Goal: Information Seeking & Learning: Check status

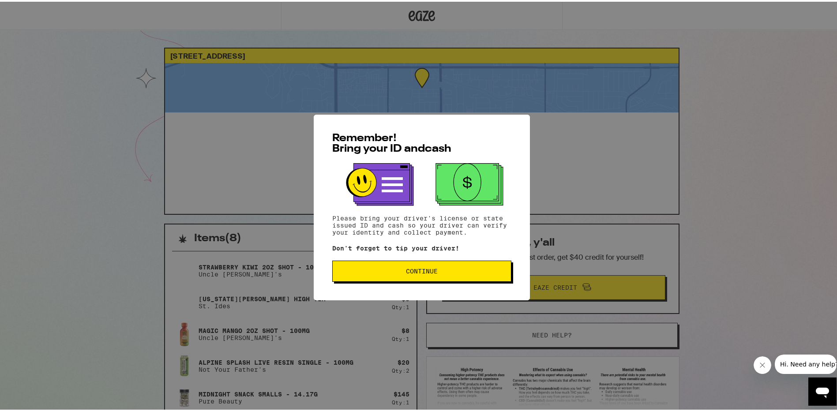
click at [420, 275] on button "Continue" at bounding box center [421, 269] width 179 height 21
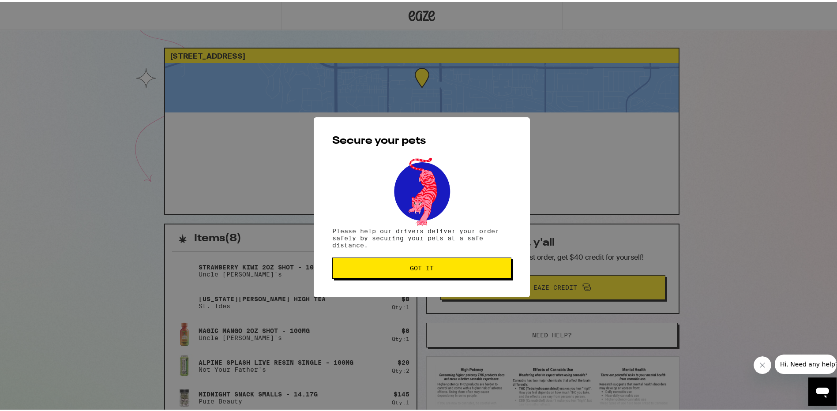
click at [420, 275] on button "Got it" at bounding box center [421, 266] width 179 height 21
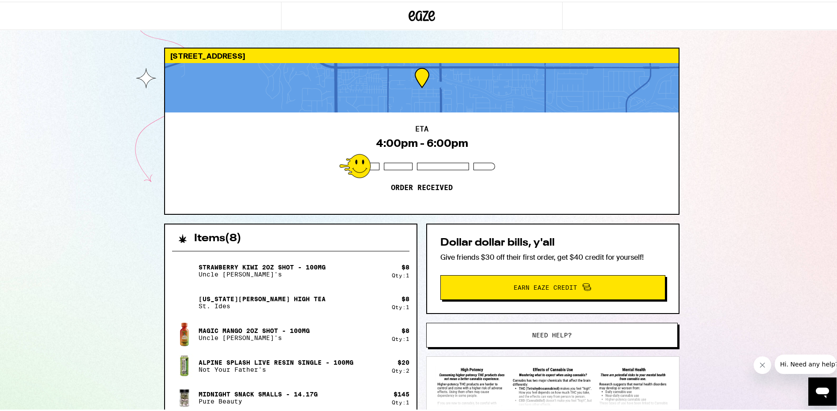
click at [419, 127] on h2 "ETA" at bounding box center [421, 127] width 13 height 7
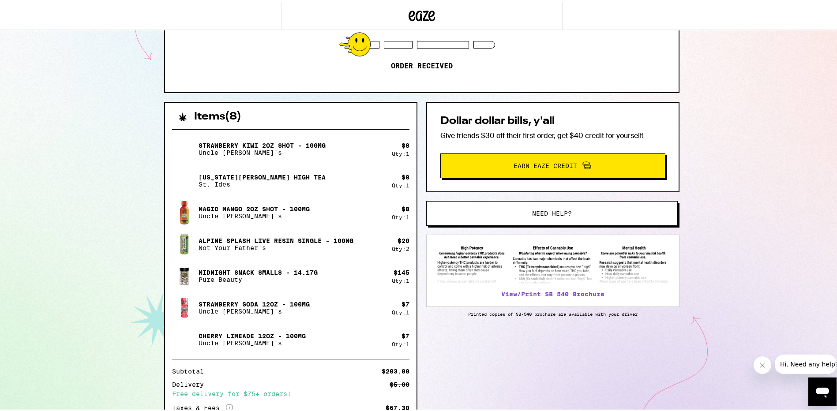
scroll to position [176, 0]
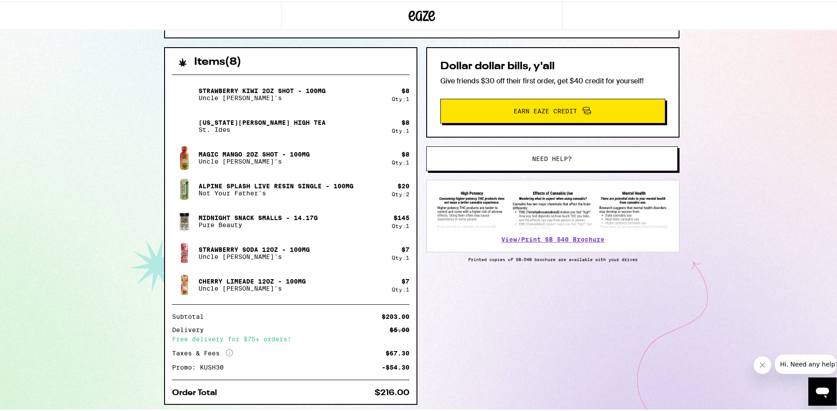
click at [549, 114] on span "Earn Eaze Credit" at bounding box center [553, 109] width 212 height 11
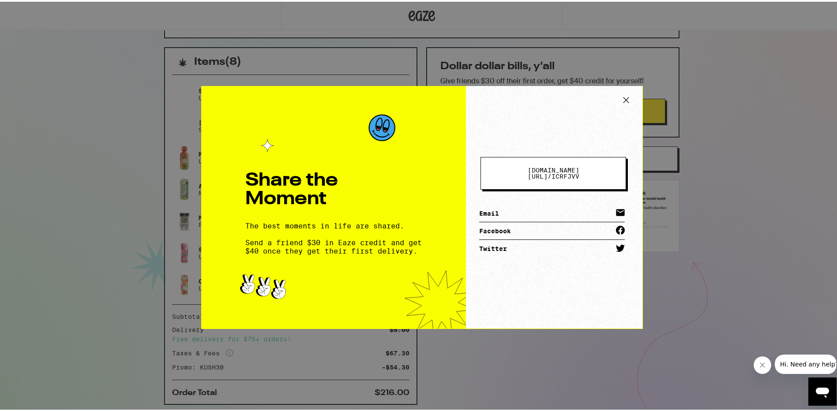
click at [519, 206] on link "Email" at bounding box center [552, 212] width 146 height 18
click at [519, 208] on link "Email" at bounding box center [552, 212] width 146 height 18
click at [438, 92] on div "Share the Moment The best moments in life are shared. Send a friend $30 in Eaze…" at bounding box center [333, 205] width 265 height 243
drag, startPoint x: 267, startPoint y: 101, endPoint x: 292, endPoint y: 99, distance: 24.8
click at [270, 101] on div "Share the Moment The best moments in life are shared. Send a friend $30 in Eaze…" at bounding box center [333, 205] width 265 height 243
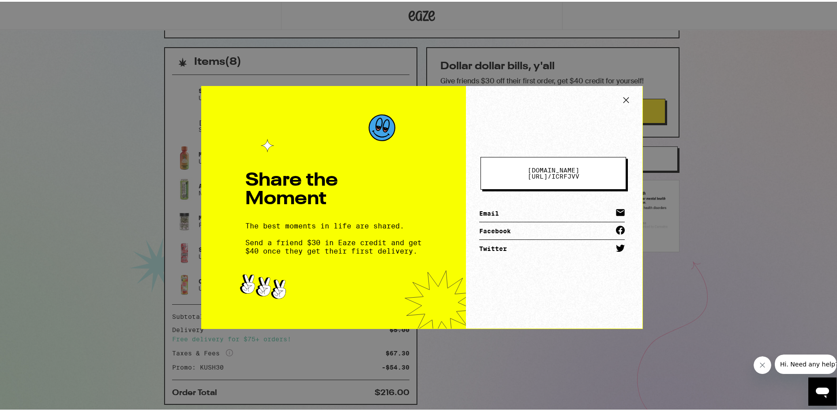
click at [644, 79] on div "Share the Moment The best moments in life are shared. Send a friend $30 in Eaze…" at bounding box center [421, 205] width 843 height 411
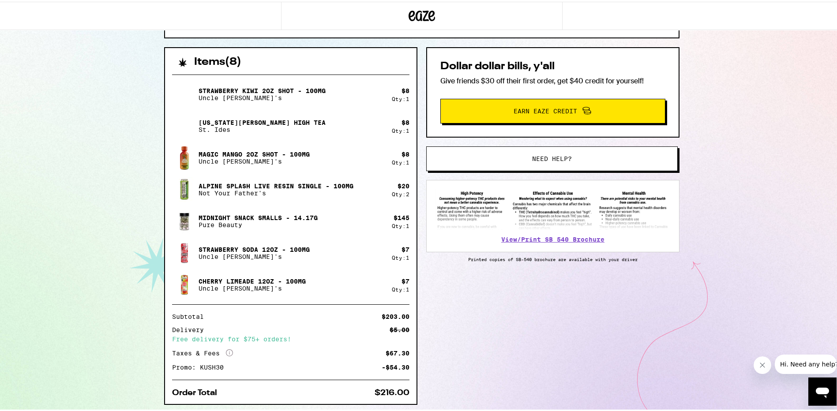
scroll to position [204, 0]
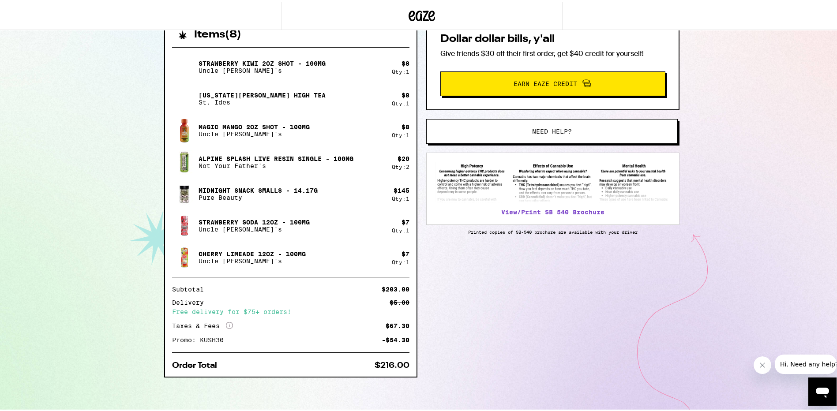
click at [789, 366] on span "Hi. Need any help?" at bounding box center [808, 363] width 58 height 7
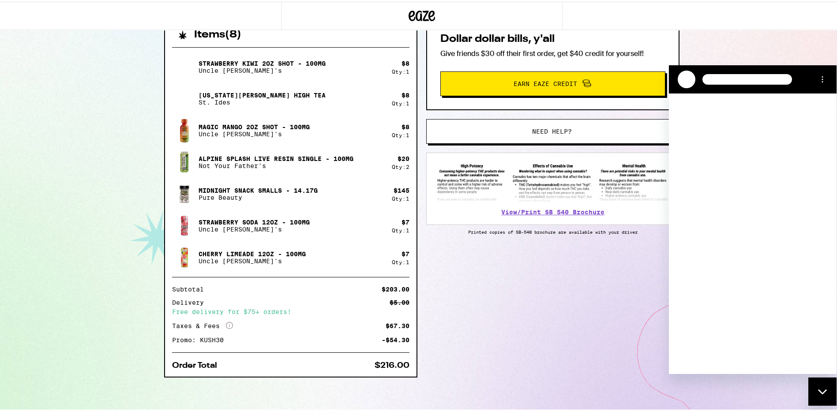
scroll to position [0, 0]
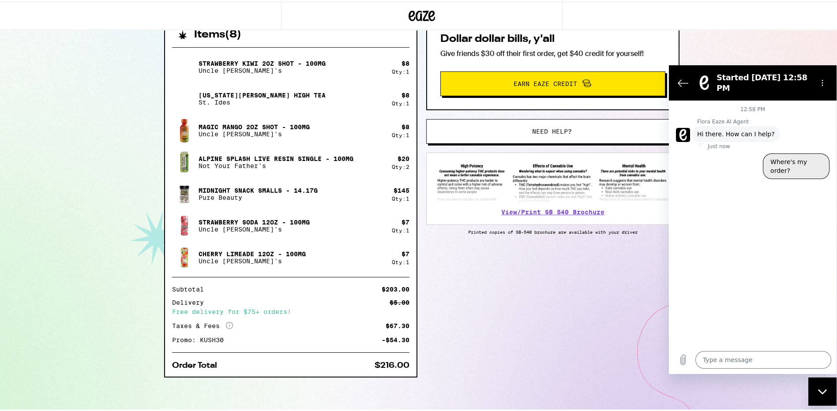
click at [788, 153] on button "Where's my order?" at bounding box center [796, 166] width 67 height 26
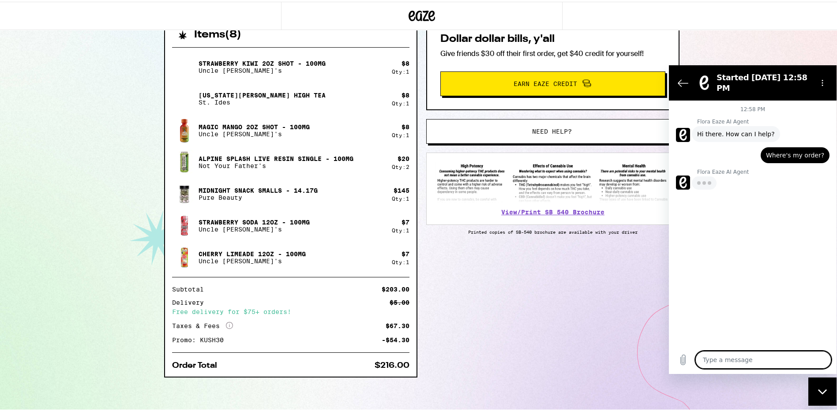
type textarea "x"
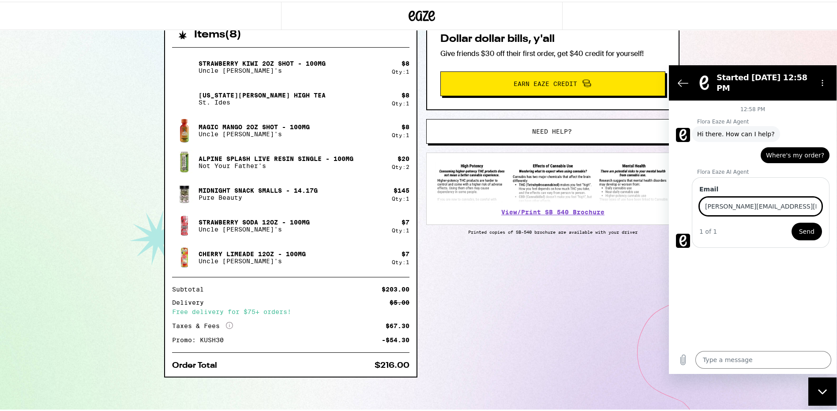
type input "LENA.BELTRAN@OUTLOOK.COM"
click at [808, 226] on span "Send" at bounding box center [806, 231] width 15 height 11
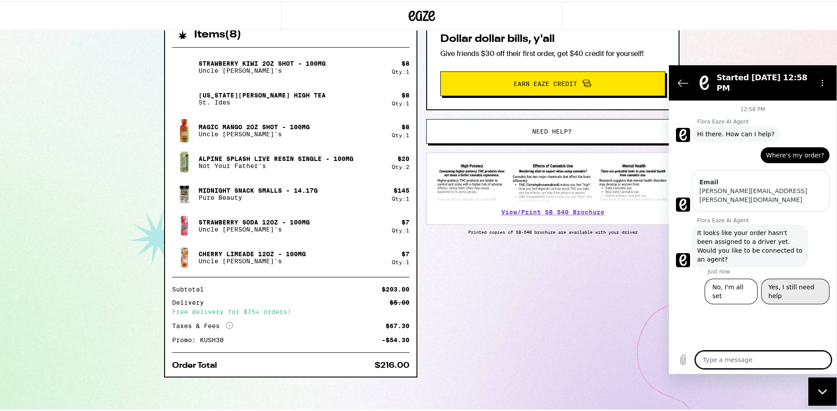
click at [793, 278] on button "Yes, I still need help" at bounding box center [795, 291] width 68 height 26
type textarea "x"
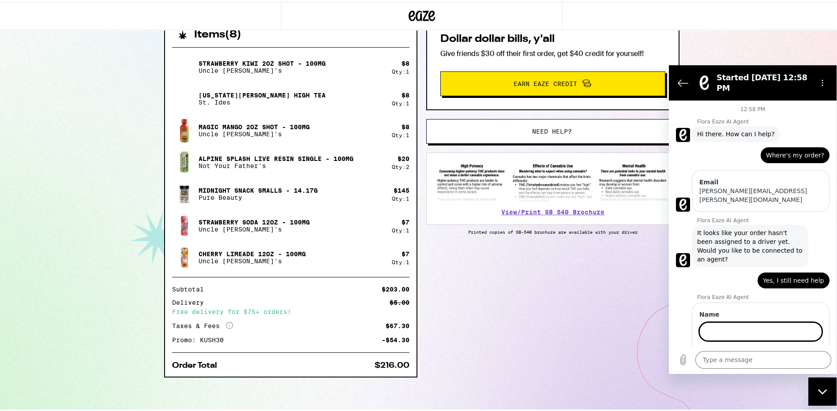
scroll to position [3, 0]
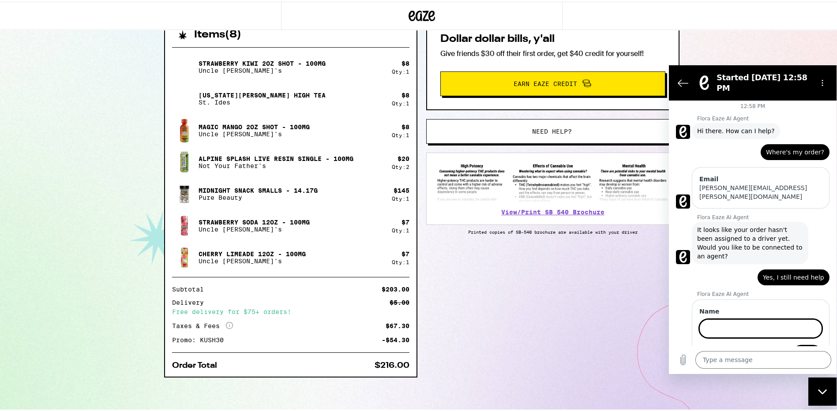
type input "m"
type input "MY ORDER WAS SUPPOSED TO BE DELIVERED YESTERDAY"
click at [792, 344] on button "Next" at bounding box center [807, 353] width 30 height 18
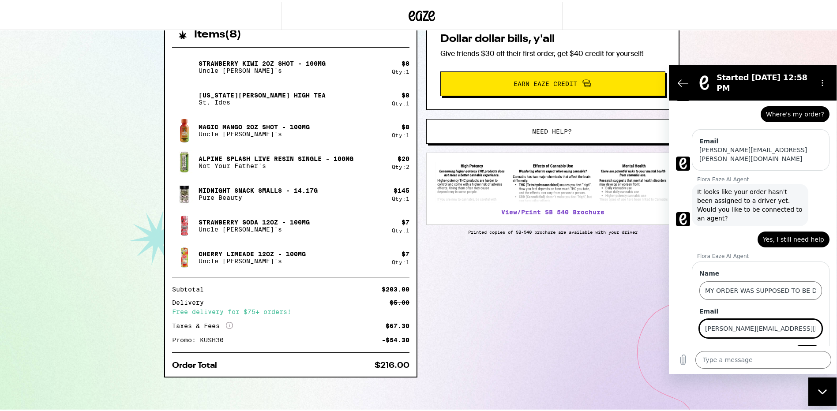
type input "lena.beltran@outlook.com"
click at [798, 344] on button "Next" at bounding box center [807, 353] width 30 height 18
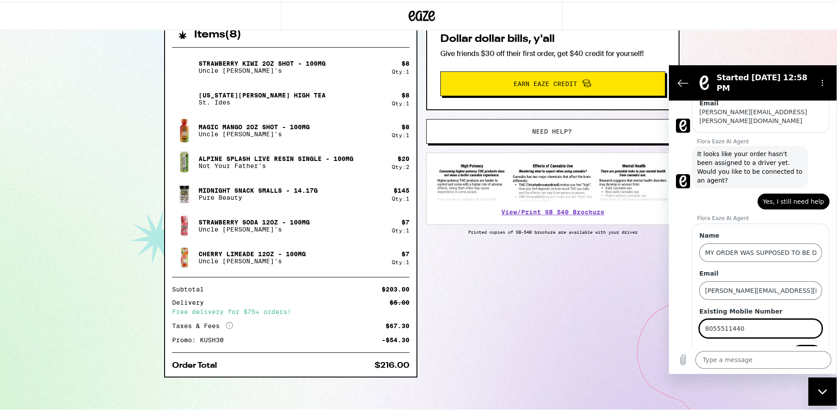
type input "8055511440"
click at [801, 348] on span "Send" at bounding box center [806, 353] width 15 height 11
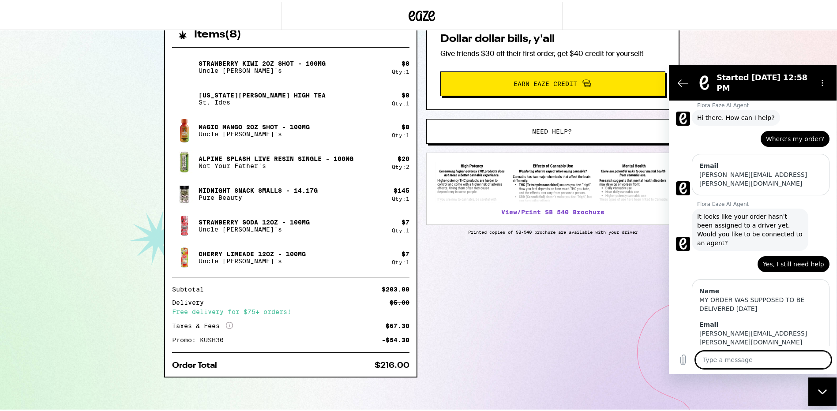
scroll to position [36, 0]
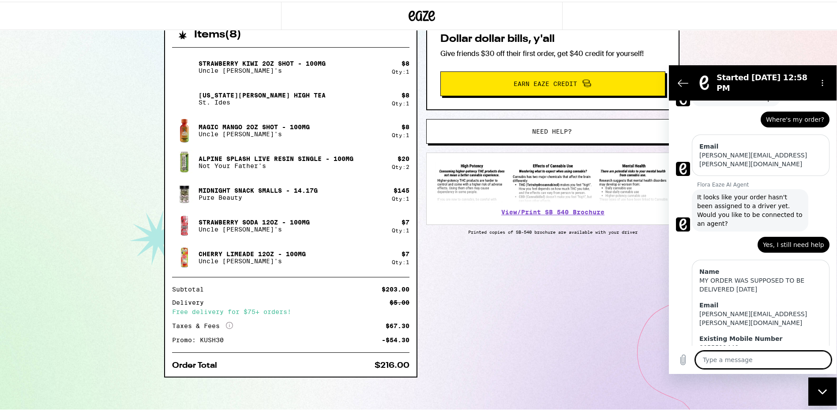
type textarea "x"
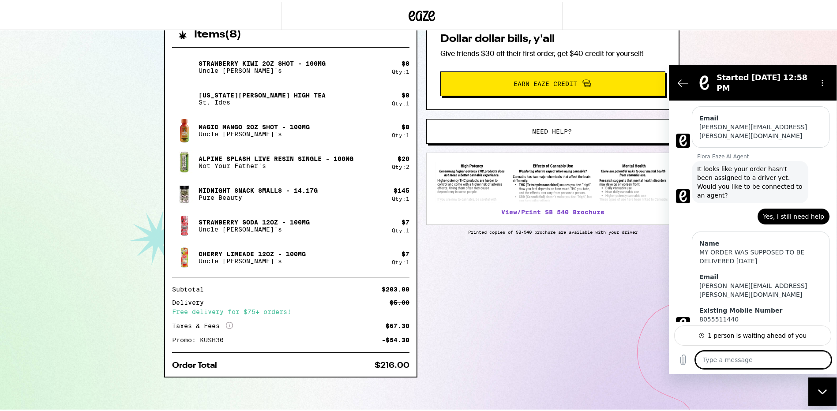
scroll to position [88, 0]
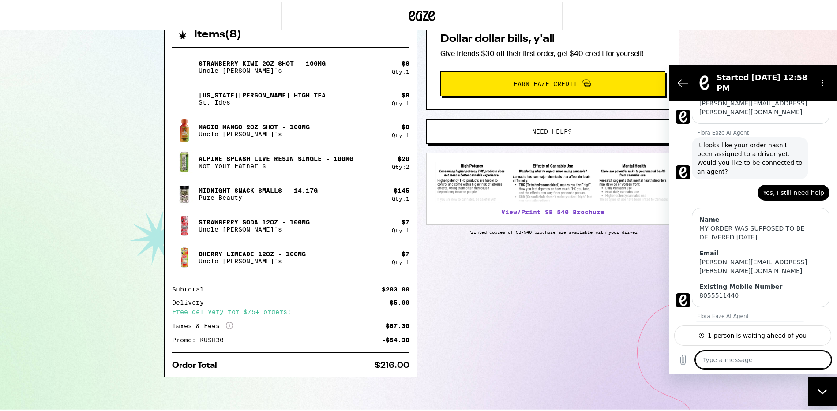
type textarea "i"
type textarea "x"
type textarea "it"
type textarea "x"
type textarea "it"
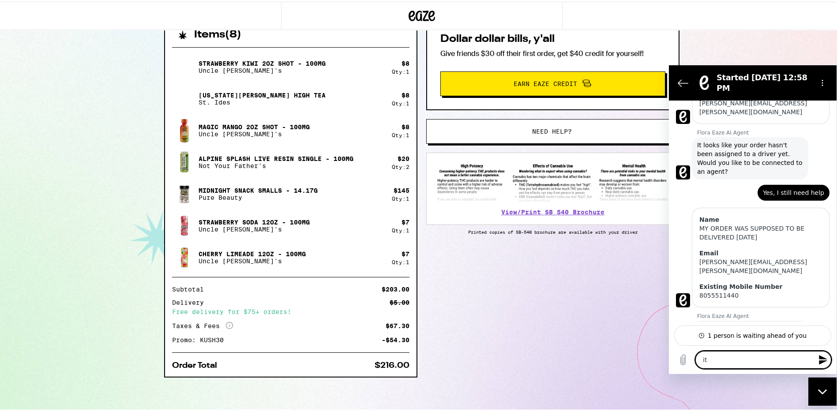
type textarea "x"
type textarea "it w"
type textarea "x"
type textarea "it wa"
type textarea "x"
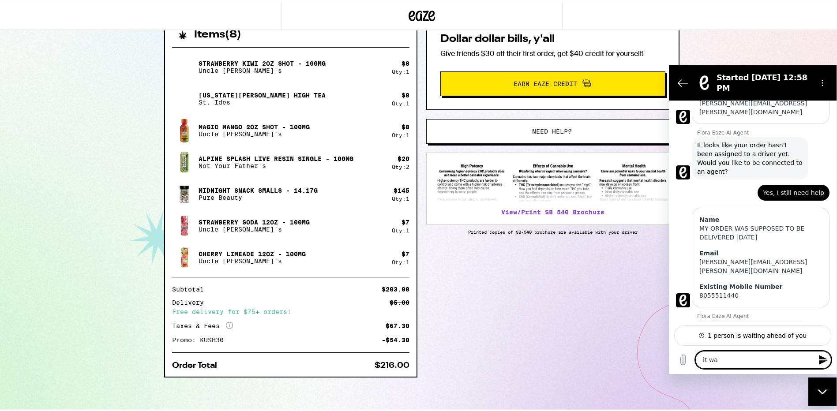
type textarea "it was"
type textarea "x"
type textarea "it was"
type textarea "x"
type textarea "it was s"
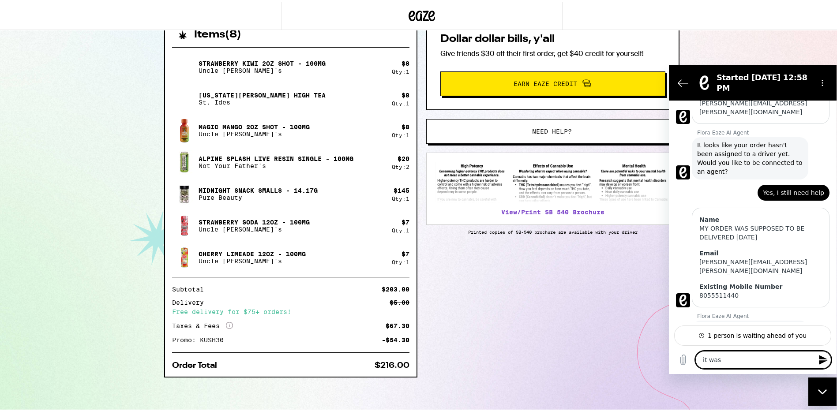
type textarea "x"
type textarea "it was sc"
type textarea "x"
type textarea "it was sch"
type textarea "x"
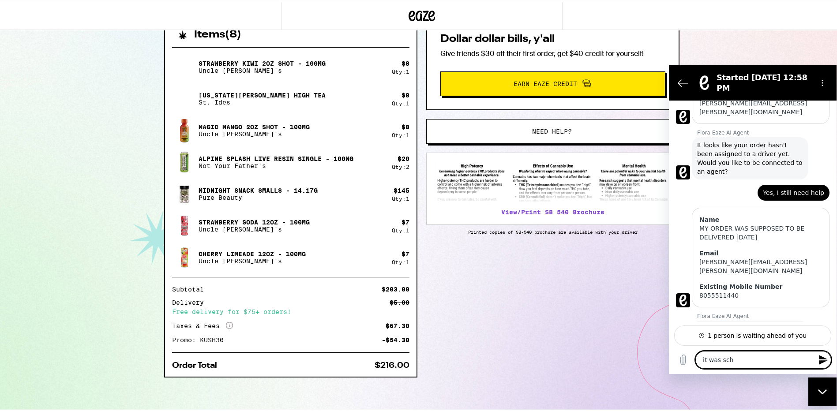
type textarea "it was sche"
type textarea "x"
type textarea "it was sched"
type textarea "x"
type textarea "it was schedu"
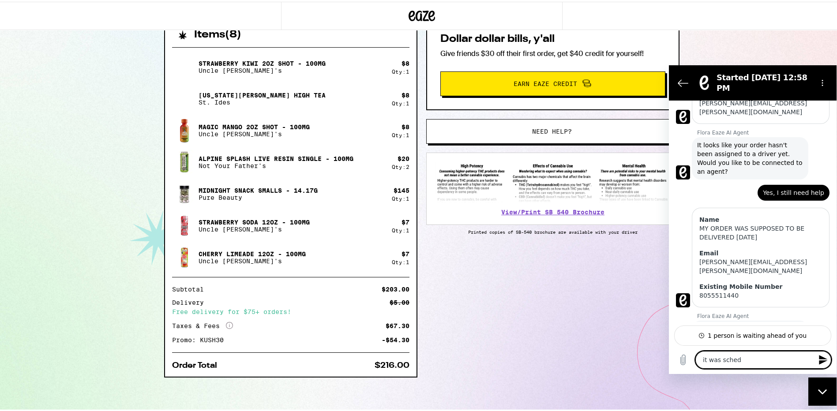
type textarea "x"
type textarea "it was schedul"
type textarea "x"
type textarea "it was schedule"
type textarea "x"
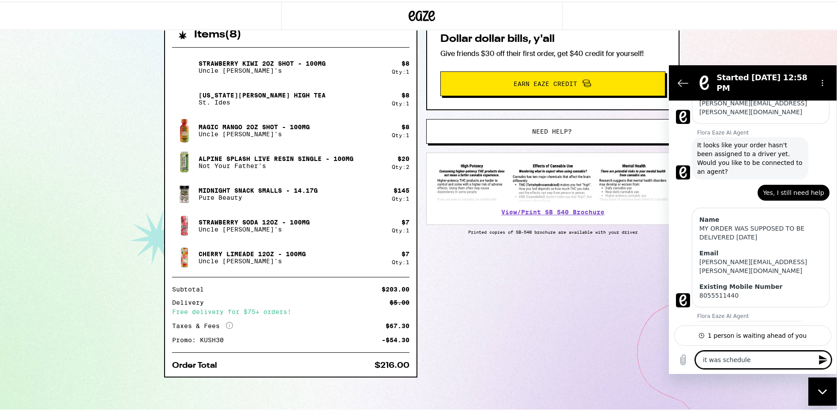
type textarea "it was scheduled"
type textarea "x"
type textarea "it was scheduled"
type textarea "x"
type textarea "it was scheduled f"
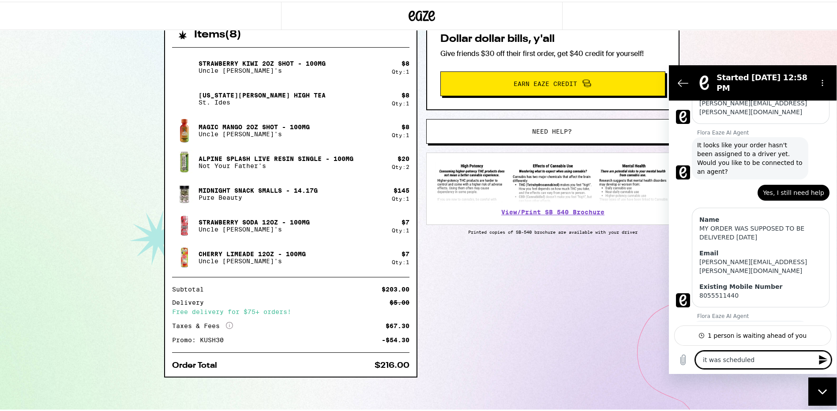
type textarea "x"
type textarea "it was scheduled fo"
type textarea "x"
type textarea "it was scheduled for"
type textarea "x"
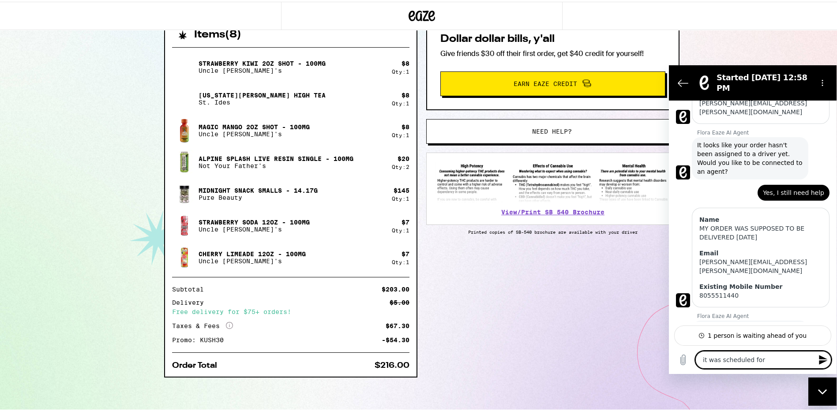
type textarea "it was scheduled for"
type textarea "x"
type textarea "it was scheduled for 4"
type textarea "x"
type textarea "it was scheduled for 4"
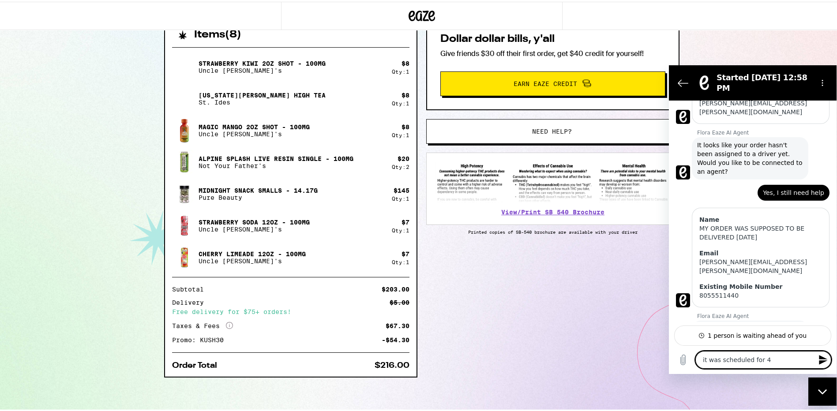
type textarea "x"
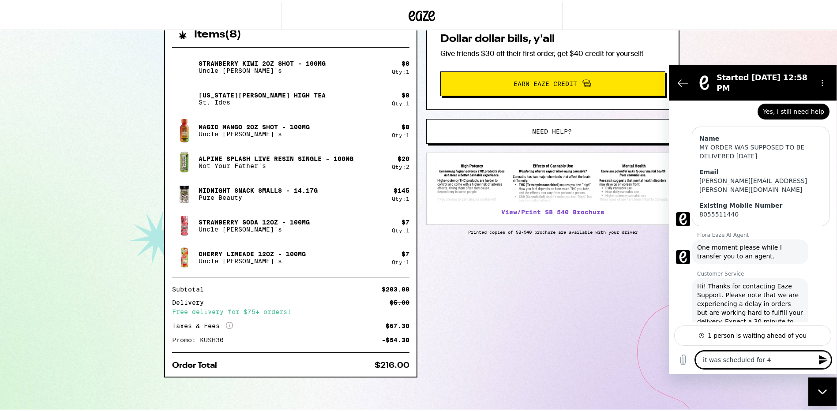
type textarea "it was scheduled for 4 t"
type textarea "x"
type textarea "it was scheduled for 4 to"
type textarea "x"
type textarea "it was scheduled for 4 to"
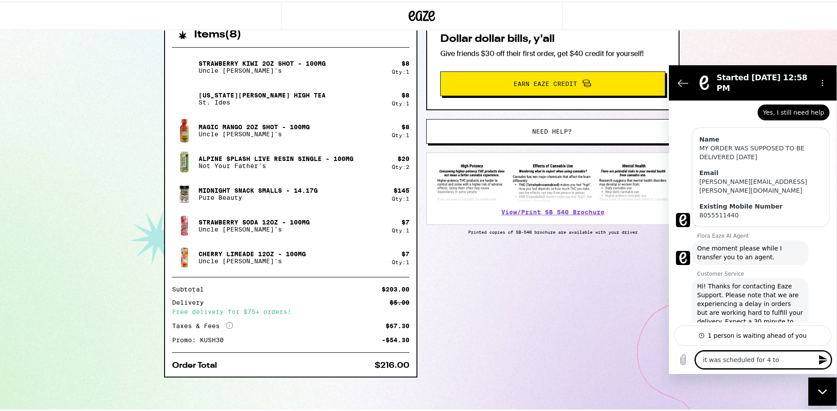
type textarea "x"
type textarea "it was scheduled for 4 to 6"
type textarea "x"
type textarea "it was scheduled for 4 to 6"
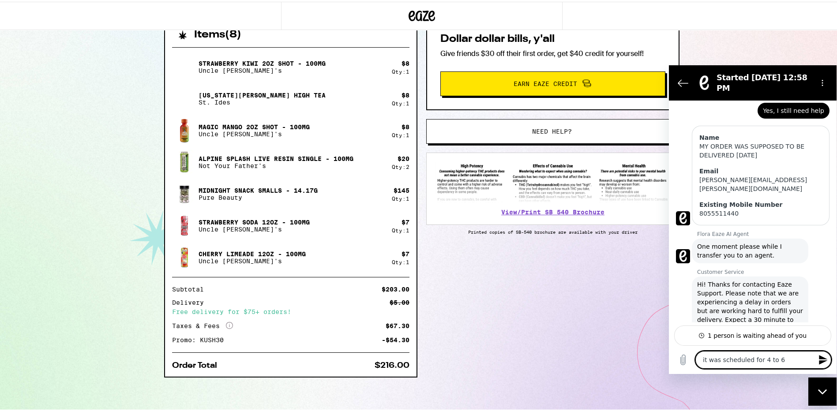
type textarea "x"
type textarea "it was scheduled for 4 to 6 p"
type textarea "x"
type textarea "it was scheduled for 4 to 6 pm"
type textarea "x"
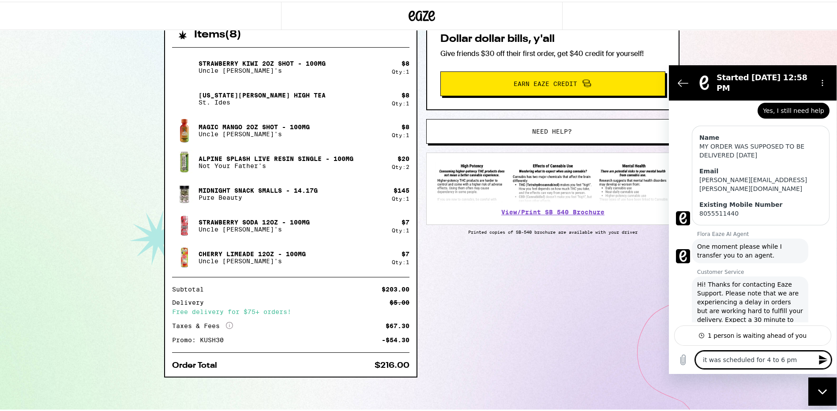
type textarea "it was scheduled for 4 to 6 pm"
type textarea "x"
type textarea "it was scheduled for 4 to 6 pm y"
type textarea "x"
type textarea "it was scheduled for 4 to 6 pm ye"
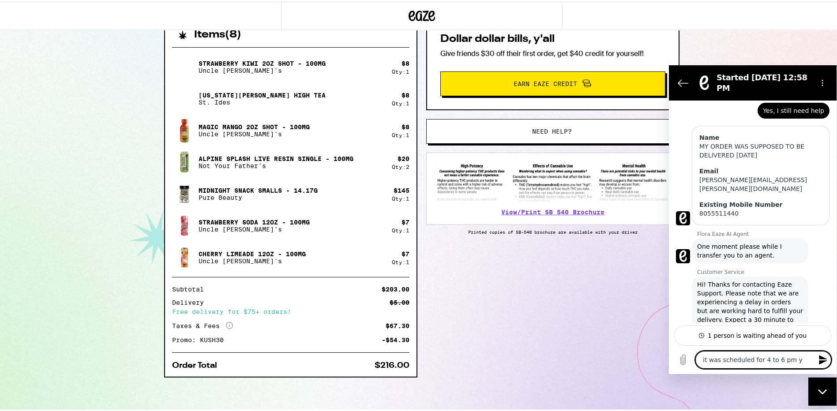
type textarea "x"
type textarea "it was scheduled for 4 to 6 pm yes"
type textarea "x"
type textarea "it was scheduled for 4 to 6 pm yest"
type textarea "x"
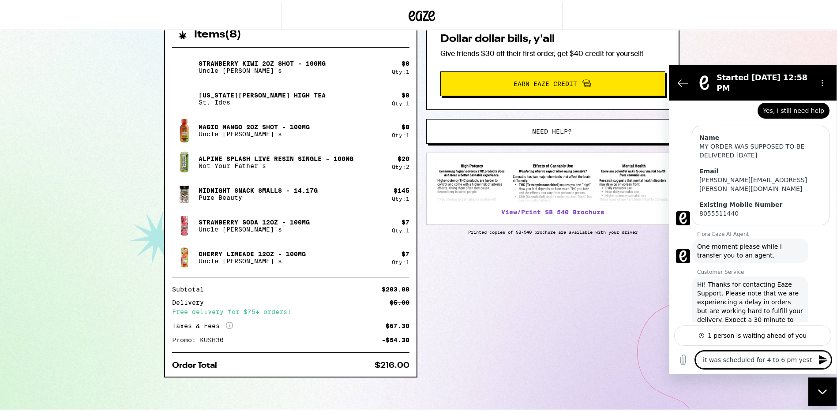
type textarea "it was scheduled for 4 to 6 pm yes"
type textarea "x"
type textarea "it was scheduled for 4 to 6 pm ye"
type textarea "x"
type textarea "it was scheduled for 4 to 6 pm y"
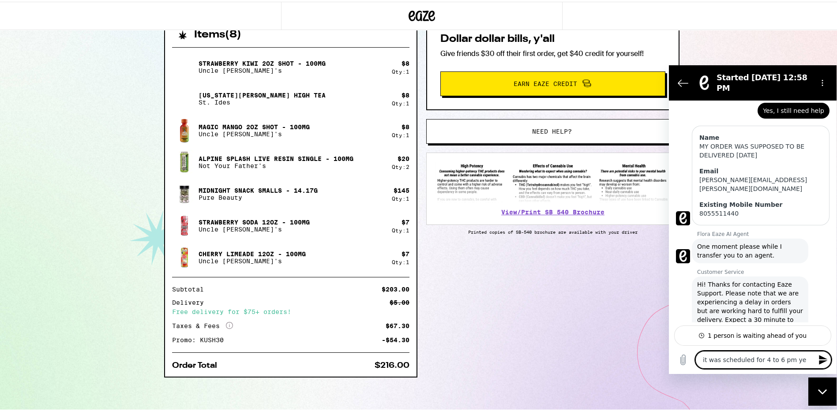
type textarea "x"
type textarea "it was scheduled for 4 to 6 pm"
type textarea "x"
type textarea "it was scheduled for 4 to 6 pm"
type textarea "x"
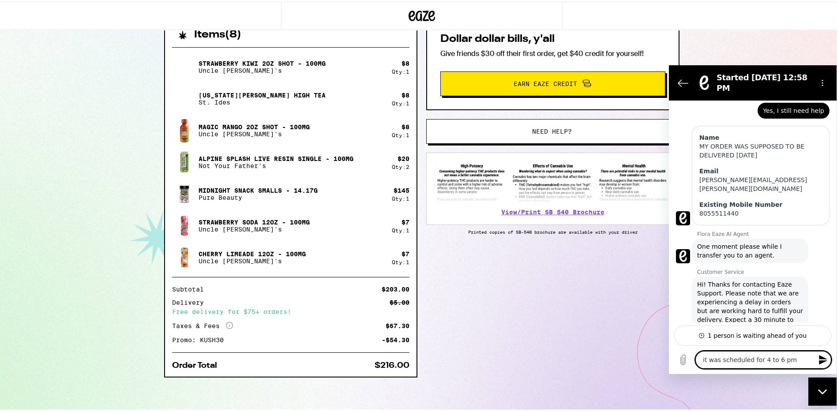
type textarea "it was scheduled for 4 to 6 pm Y"
type textarea "x"
type textarea "it was scheduled for 4 to 6 pm YE"
type textarea "x"
type textarea "it was scheduled for 4 to 6 pm YES"
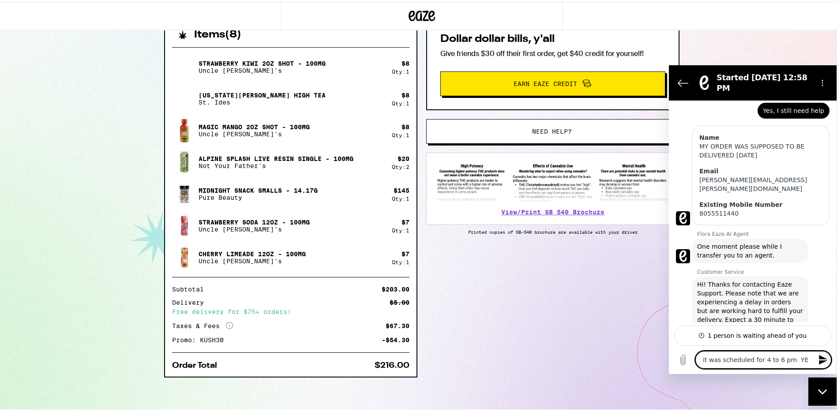
type textarea "x"
type textarea "it was scheduled for 4 to 6 pm YEST"
type textarea "x"
type textarea "it was scheduled for 4 to 6 pm YESTE"
type textarea "x"
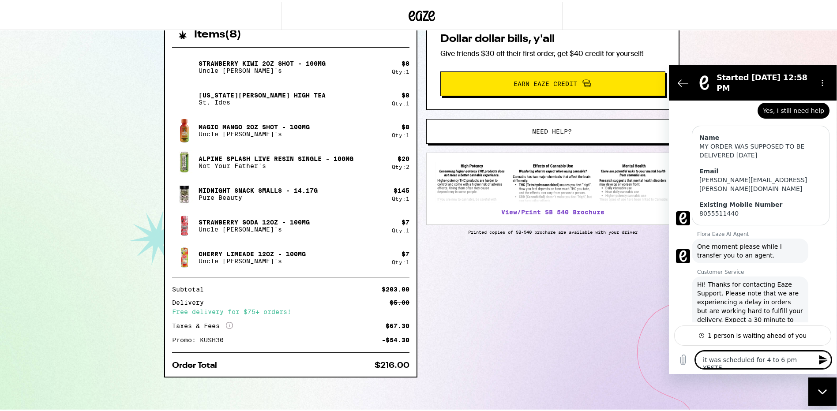
type textarea "it was scheduled for 4 to 6 pm YESTER"
type textarea "x"
type textarea "it was scheduled for 4 to 6 pm YESTERD"
type textarea "x"
type textarea "it was scheduled for 4 to 6 pm YESTERDA"
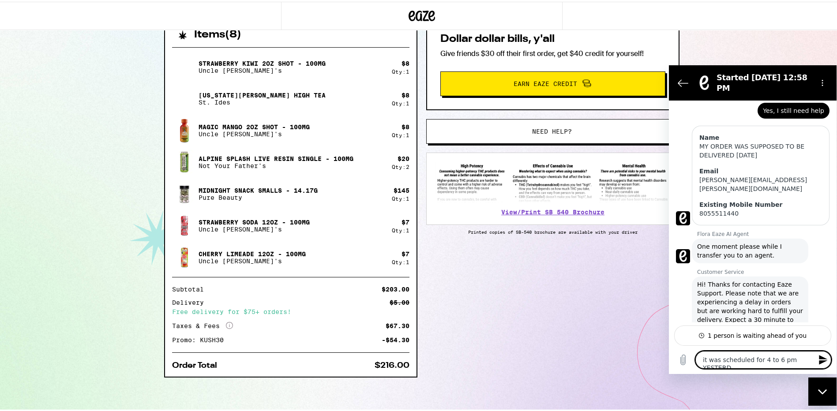
type textarea "x"
type textarea "it was scheduled for 4 to 6 pm YESTERDAY"
type textarea "x"
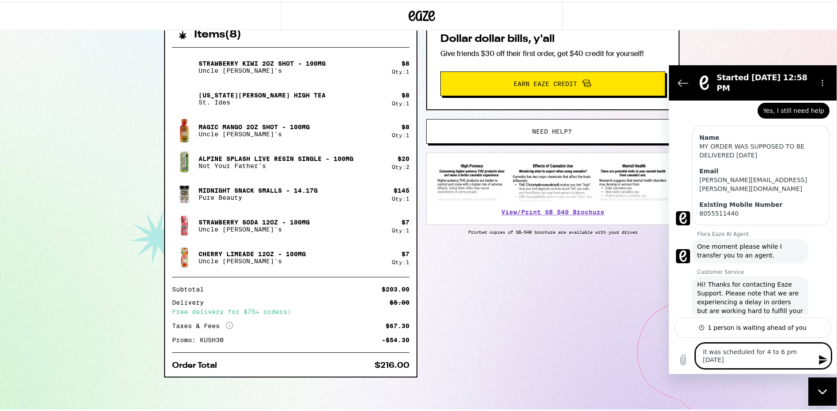
type textarea "it was scheduled for 4 to 6 pm YESTERDAY!"
type textarea "x"
type textarea "it was scheduled for 4 to 6 pm YESTERDAY!!"
type textarea "x"
type textarea "it was scheduled for 4 to 6 pm YESTERDAY!!!"
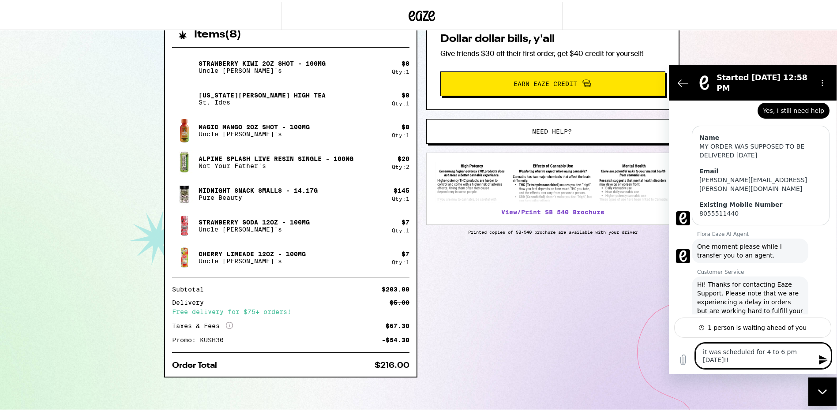
type textarea "x"
type textarea "it was scheduled for 4 to 6 pm YESTERDAY!!!!"
type textarea "x"
type textarea "it was scheduled for 4 to 6 pm YESTERDAY!!!!!"
type textarea "x"
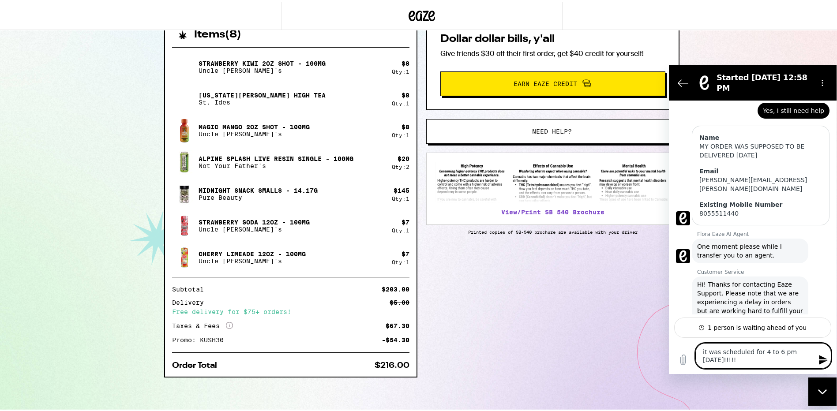
type textarea "it was scheduled for 4 to 6 pm YESTERDAY!!!!!!"
type textarea "x"
type textarea "it was scheduled for 4 to 6 pm YESTERDAY!!!!!!!"
type textarea "x"
type textarea "it was scheduled for 4 to 6 pm YESTERDAY!!!!!!!!"
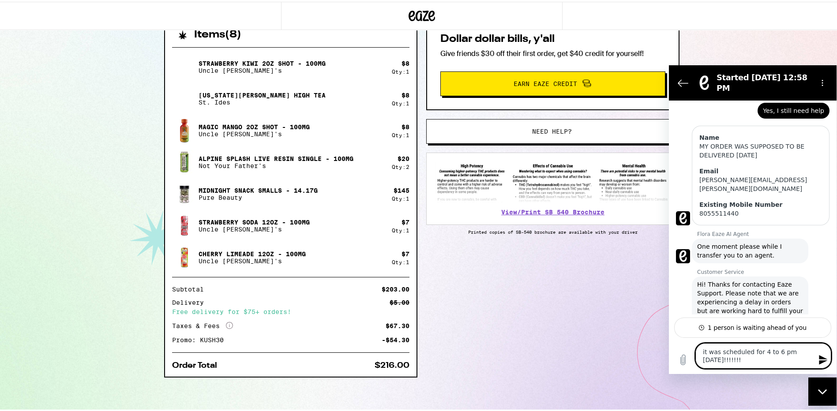
type textarea "x"
type textarea "it was scheduled for 4 to 6 pm YESTERDAY!!!!!!!!!"
type textarea "x"
type textarea "it was scheduled for 4 to 6 pm YESTERDAY!!!!!!!!!!"
type textarea "x"
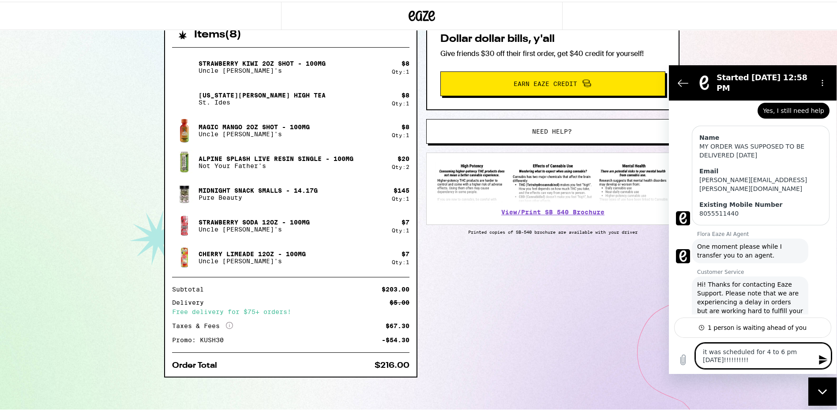
type textarea "it was scheduled for 4 to 6 pm YESTERDAY!!!!!!!!!!!"
type textarea "x"
type textarea "it was scheduled for 4 to 6 pm YESTERDAY!!!!!!!!!!!!"
type textarea "x"
type textarea "it was scheduled for 4 to 6 pm YESTERDAY!!!!!!!!!!!!!"
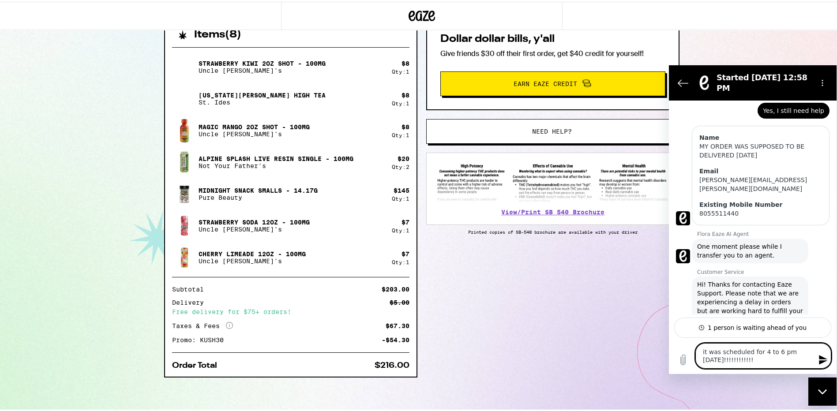
type textarea "x"
type textarea "it was scheduled for 4 to 6 pm YESTERDAY!!!!!!!!!!!!!!"
type textarea "x"
type textarea "it was scheduled for 4 to 6 pm YESTERDAY!!!!!!!!!!!!!!!"
type textarea "x"
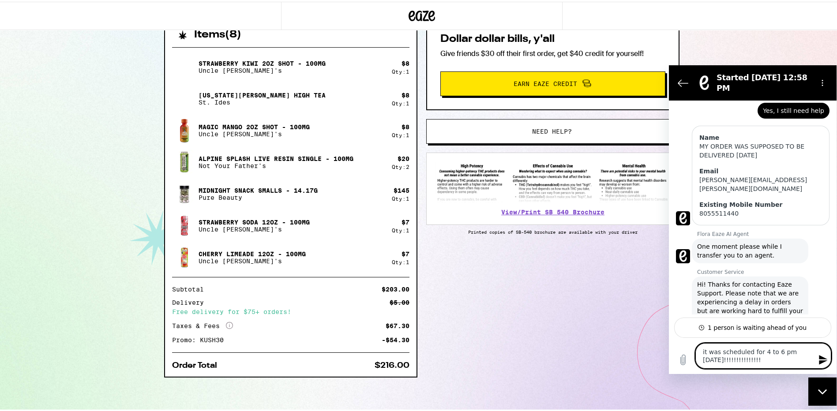
type textarea "it was scheduled for 4 to 6 pm YESTERDAY!!!!!!!!!!!!!!!!"
type textarea "x"
type textarea "it was scheduled for 4 to 6 pm YESTERDAY!!!!!!!!!!!!!!!!!"
type textarea "x"
type textarea "it was scheduled for 4 to 6 pm YESTERDAY!!!!!!!!!!!!!!!!!!"
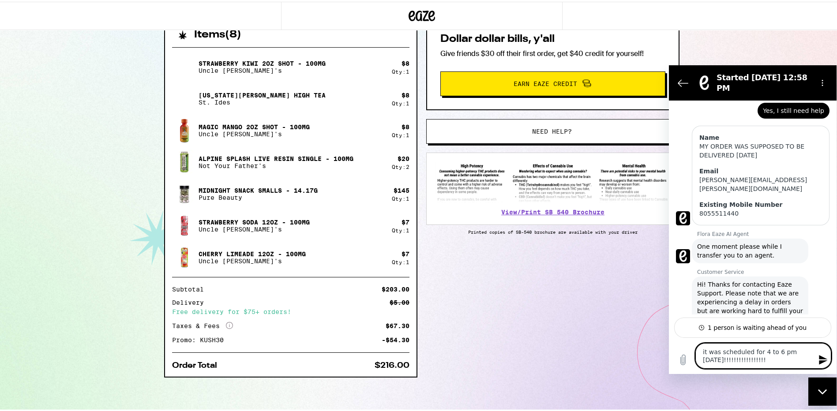
type textarea "x"
type textarea "it was scheduled for 4 to 6 pm YESTERDAY!!!!!!!!!!!!!!!!!!!"
type textarea "x"
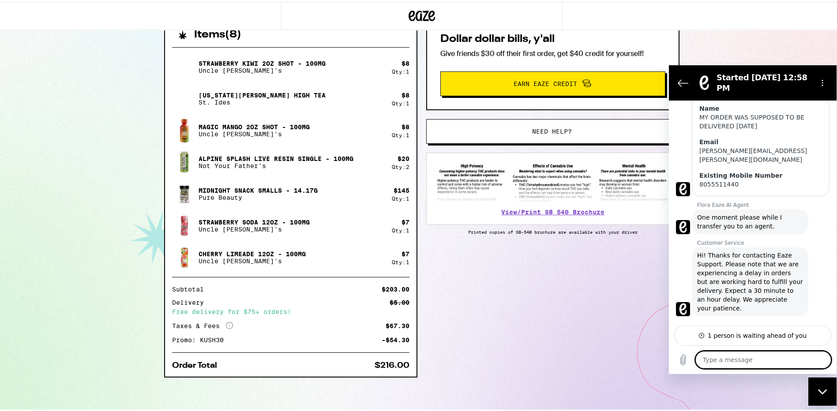
type textarea "x"
type textarea "I"
type textarea "x"
type textarea "I"
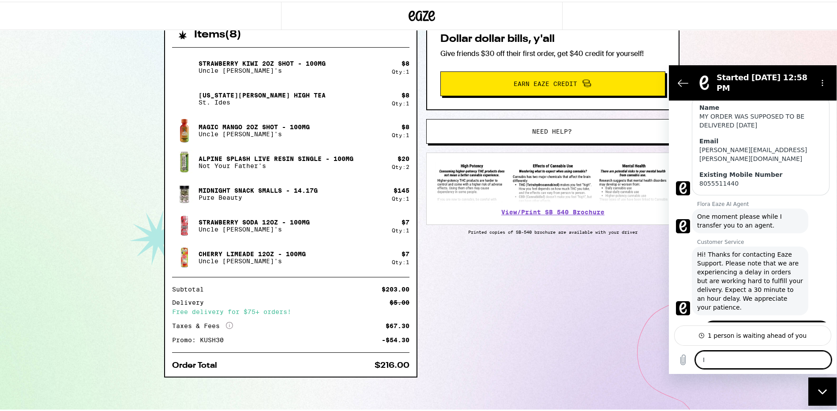
type textarea "x"
type textarea "I P"
type textarea "x"
type textarea "I PL"
type textarea "x"
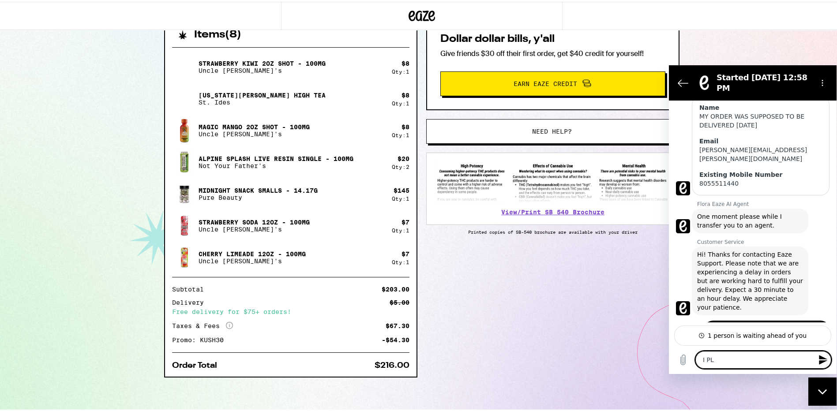
type textarea "I PLA"
type textarea "x"
type textarea "I PLAC"
type textarea "x"
type textarea "I PLACE"
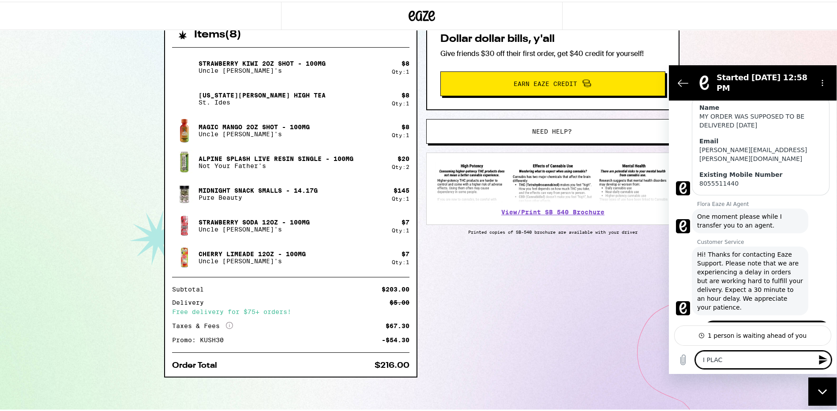
type textarea "x"
type textarea "I PLACED"
type textarea "x"
type textarea "I PLACED"
type textarea "x"
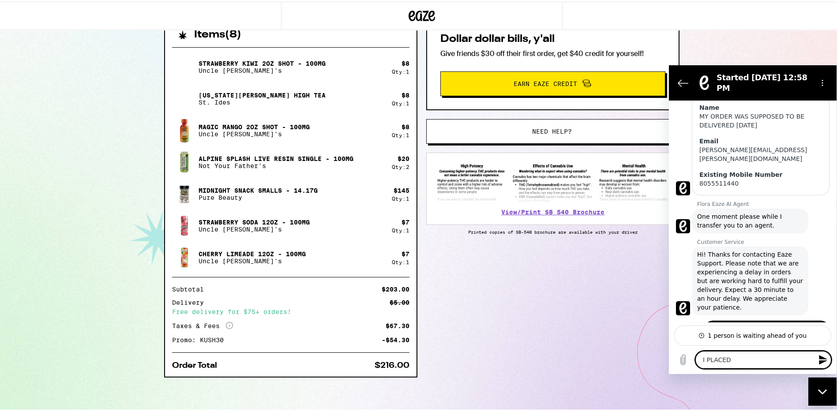
type textarea "I PLACED T"
type textarea "x"
type textarea "I PLACED TH"
type textarea "x"
type textarea "I PLACED THE"
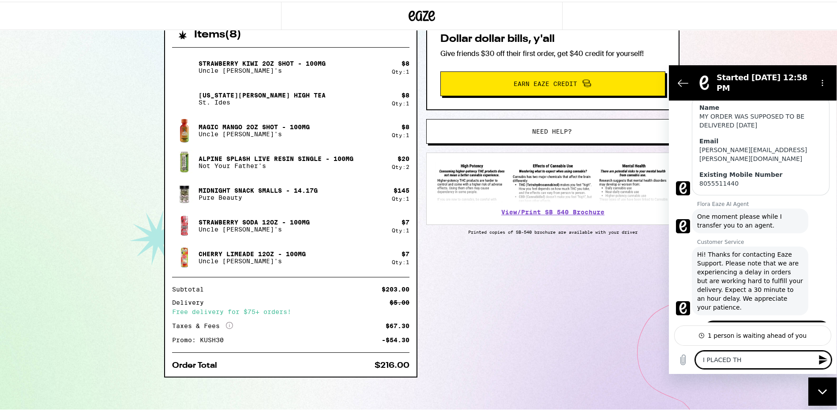
type textarea "x"
type textarea "I PLACED THE"
type textarea "x"
type textarea "I PLACED THE O"
type textarea "x"
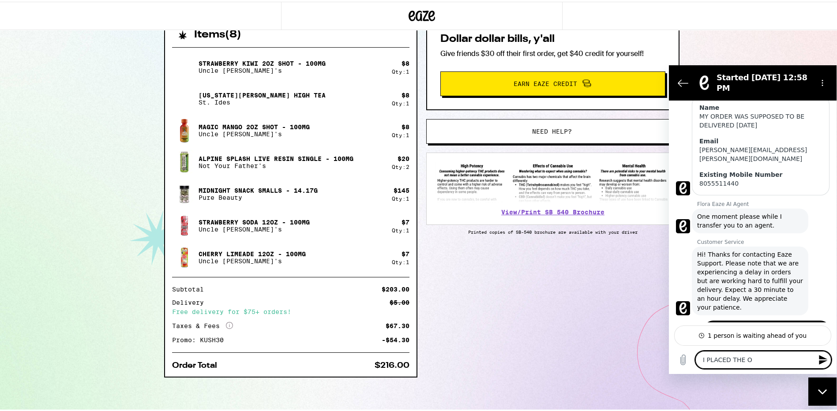
type textarea "I PLACED THE OR"
type textarea "x"
type textarea "I PLACED THE ORD"
type textarea "x"
type textarea "I PLACED THE ORDE"
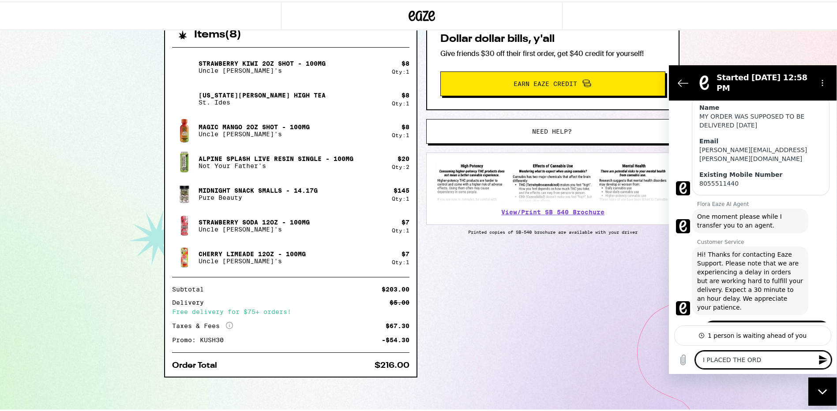
type textarea "x"
type textarea "I PLACED THE ORDER"
type textarea "x"
type textarea "I PLACED THE ORDER"
type textarea "x"
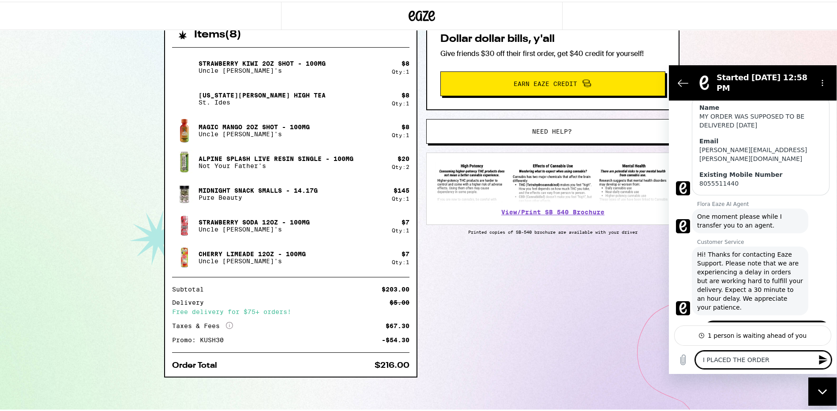
type textarea "I PLACED THE ORDER Y"
type textarea "x"
type textarea "I PLACED THE ORDER YE"
type textarea "x"
type textarea "I PLACED THE ORDER YES"
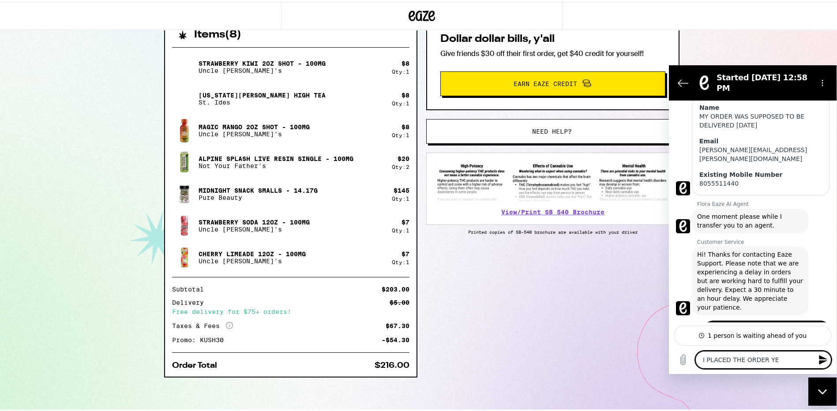
type textarea "x"
type textarea "I PLACED THE ORDER YEST"
type textarea "x"
type textarea "I PLACED THE ORDER YESTE"
type textarea "x"
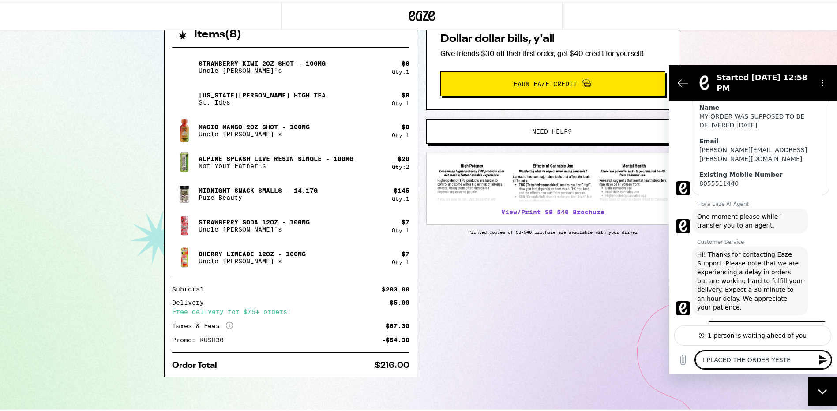
type textarea "I PLACED THE ORDER YESTER"
type textarea "x"
type textarea "I PLACED THE ORDER YESTERD"
type textarea "x"
type textarea "I PLACED THE ORDER YESTERDA"
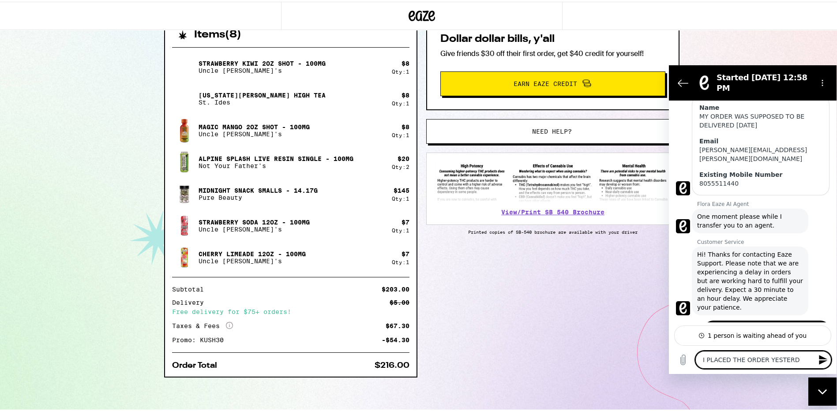
type textarea "x"
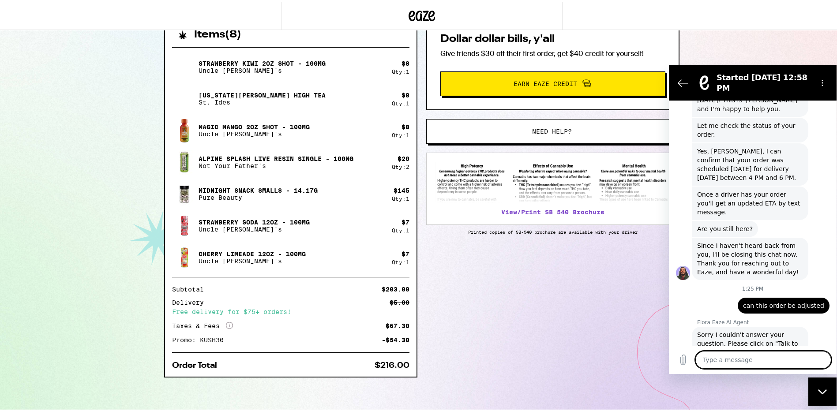
scroll to position [298, 0]
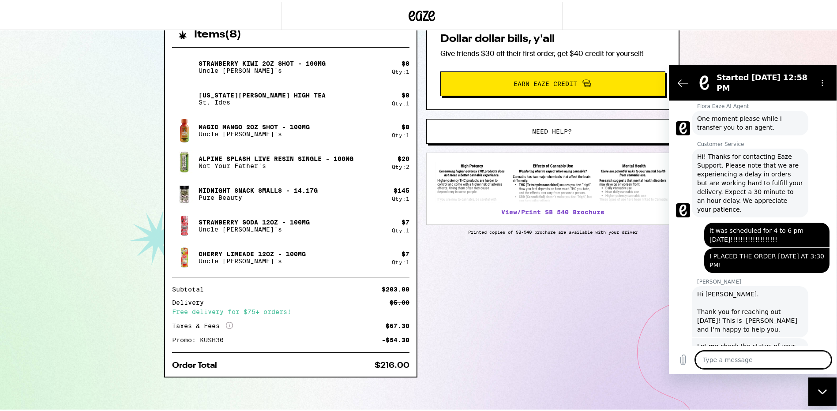
drag, startPoint x: 830, startPoint y: 158, endPoint x: 1501, endPoint y: 265, distance: 679.6
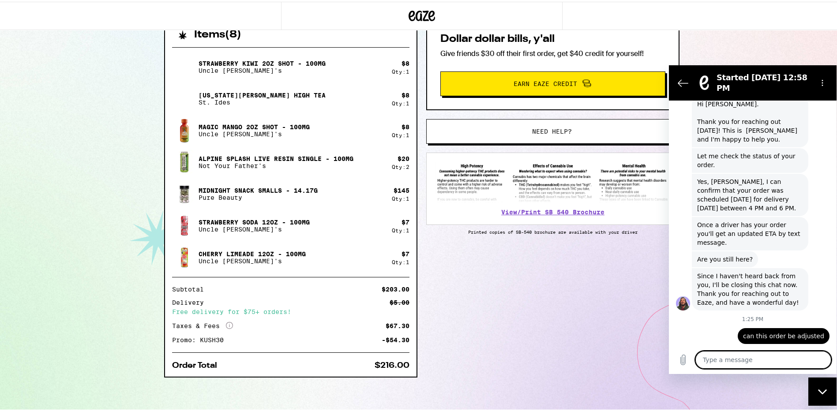
scroll to position [518, 0]
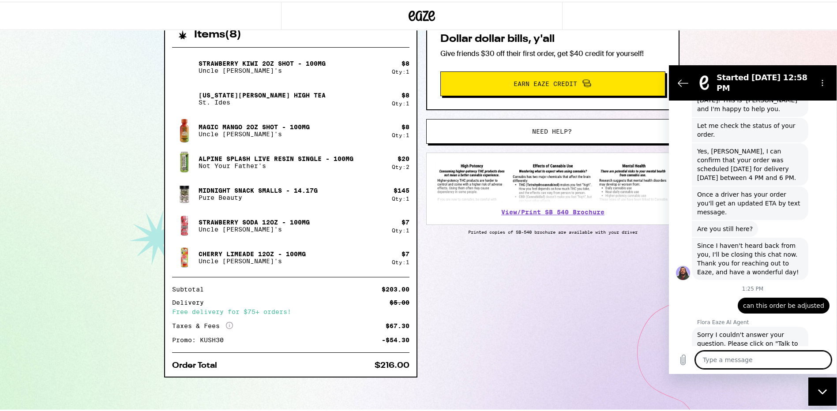
drag, startPoint x: 834, startPoint y: 217, endPoint x: 1506, endPoint y: 399, distance: 696.7
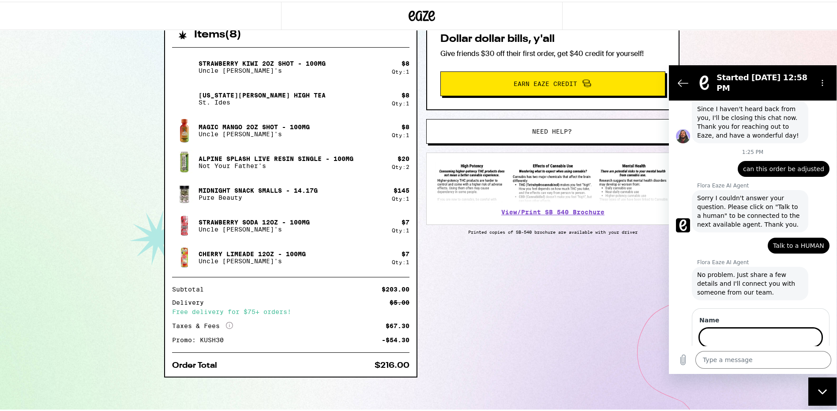
scroll to position [654, 0]
click at [792, 353] on button "Next" at bounding box center [807, 362] width 30 height 18
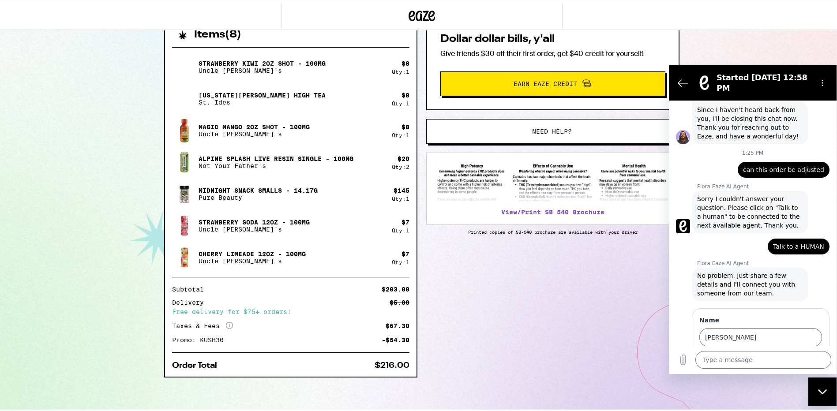
scroll to position [692, 0]
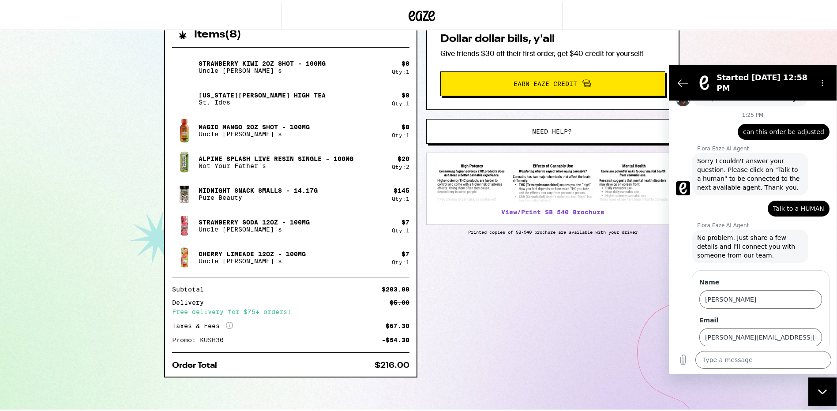
click at [800, 357] on span "Next" at bounding box center [807, 362] width 15 height 11
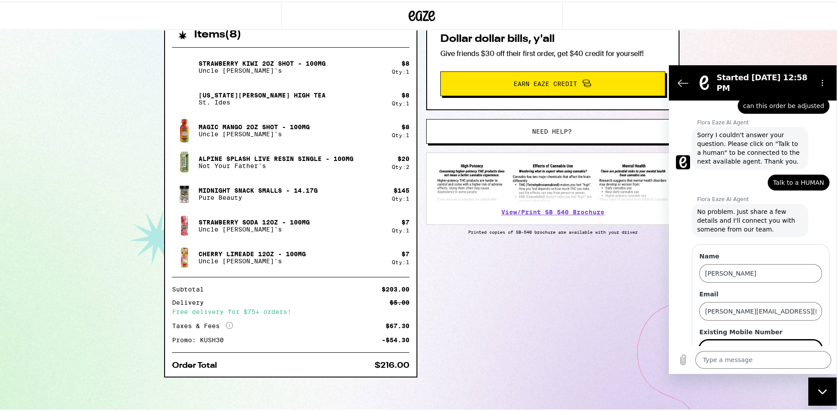
scroll to position [730, 0]
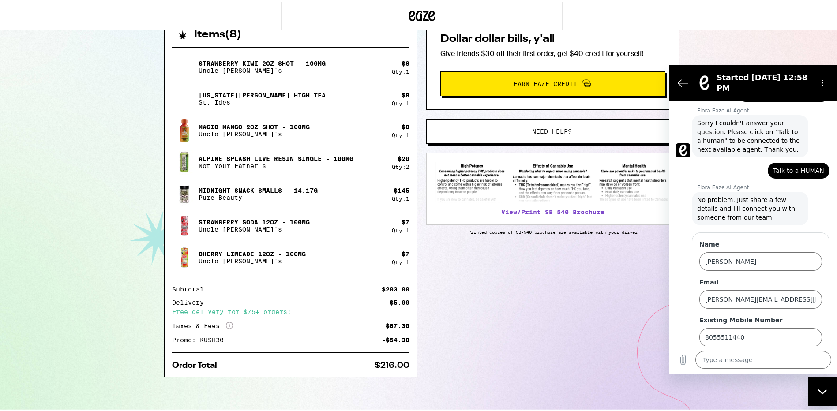
click at [804, 357] on span "Send" at bounding box center [806, 362] width 15 height 11
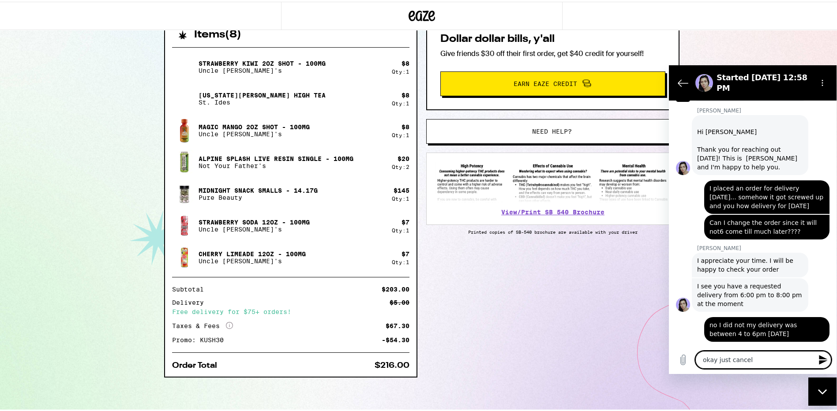
scroll to position [1080, 0]
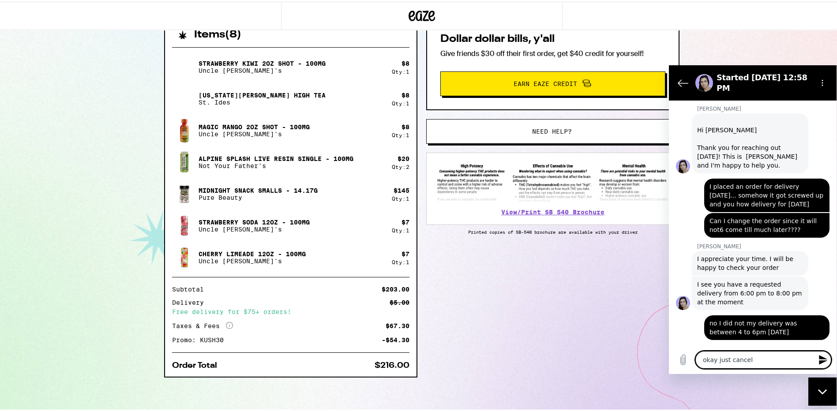
drag, startPoint x: 758, startPoint y: 358, endPoint x: 560, endPoint y: 372, distance: 198.1
click at [669, 372] on html "Started Sep 11 at 12:58 PM 12:58 PM Flora Eaze AI Agent Flora Eaze AI Agent say…" at bounding box center [753, 219] width 168 height 309
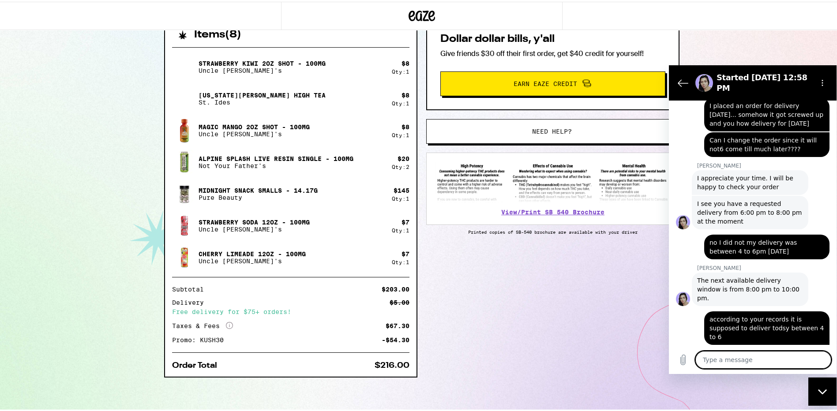
scroll to position [1161, 0]
click at [556, 79] on span "Earn Eaze Credit" at bounding box center [545, 82] width 64 height 6
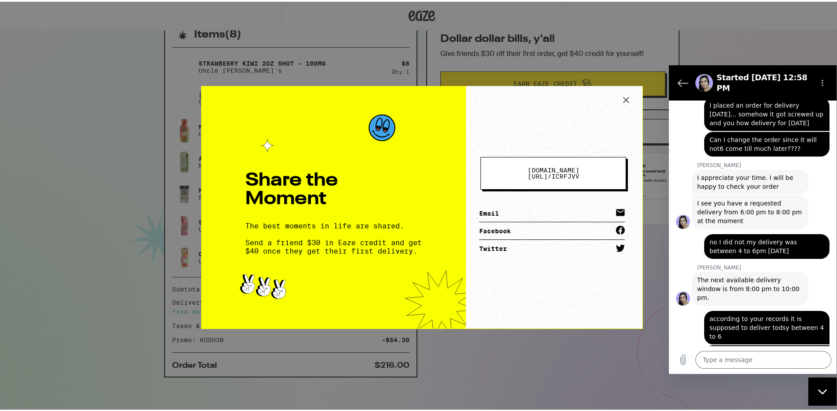
click at [508, 209] on link "Email" at bounding box center [552, 212] width 146 height 18
click at [749, 358] on textarea at bounding box center [763, 360] width 136 height 18
click at [743, 362] on textarea at bounding box center [763, 360] width 136 height 18
click at [259, 33] on div "Share the Moment The best moments in life are shared. Send a friend $30 in Eaze…" at bounding box center [421, 205] width 843 height 411
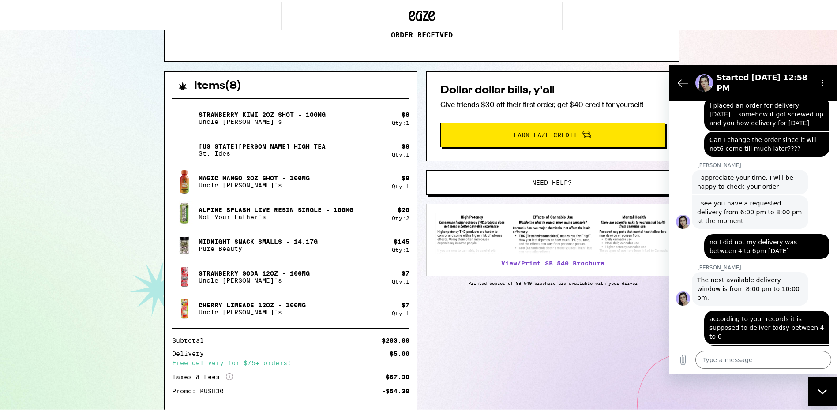
scroll to position [204, 0]
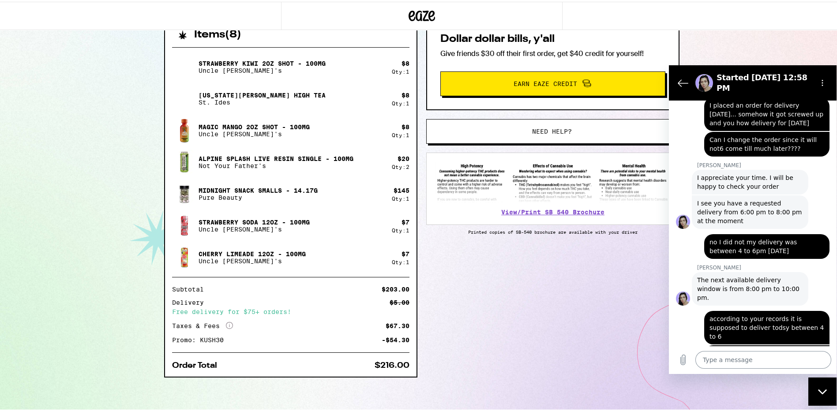
click at [734, 362] on textarea at bounding box center [763, 360] width 136 height 18
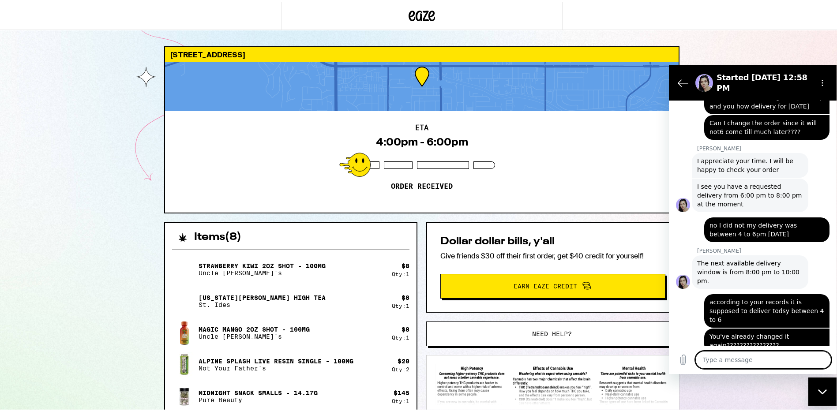
scroll to position [0, 0]
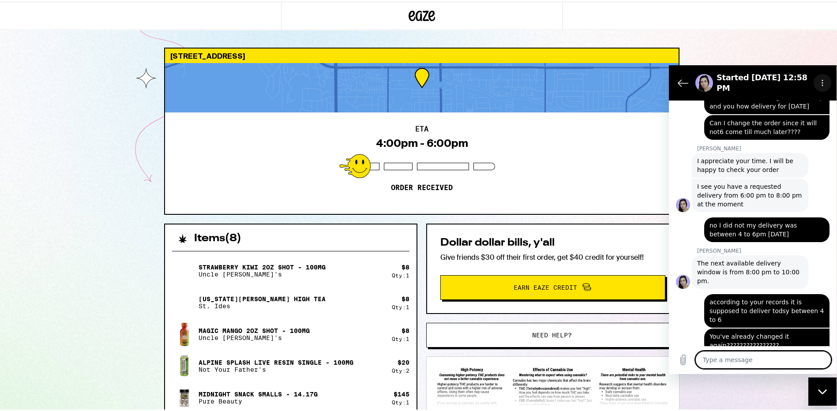
click at [824, 80] on icon "Options menu" at bounding box center [822, 82] width 7 height 7
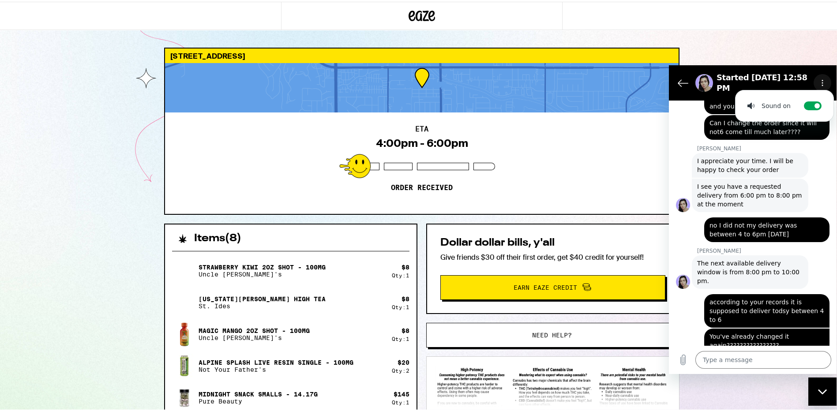
click at [824, 80] on icon "Options menu" at bounding box center [822, 82] width 7 height 7
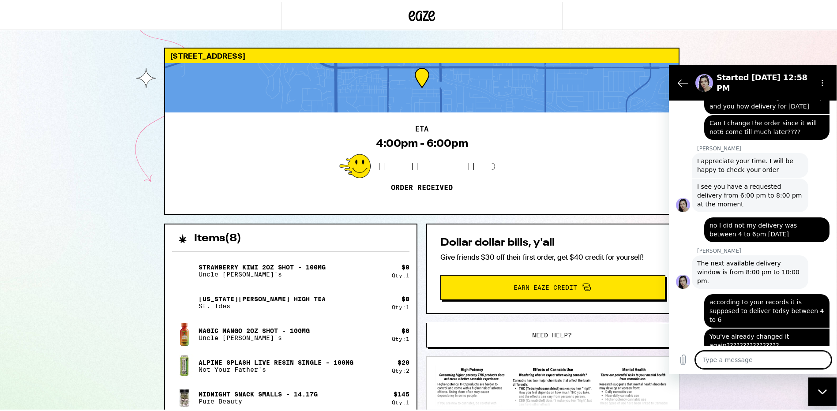
click at [755, 363] on textarea at bounding box center [763, 360] width 136 height 18
click at [555, 164] on div "ETA 4:00pm - 6:00pm Order received" at bounding box center [421, 161] width 513 height 101
click at [300, 90] on div at bounding box center [421, 85] width 513 height 49
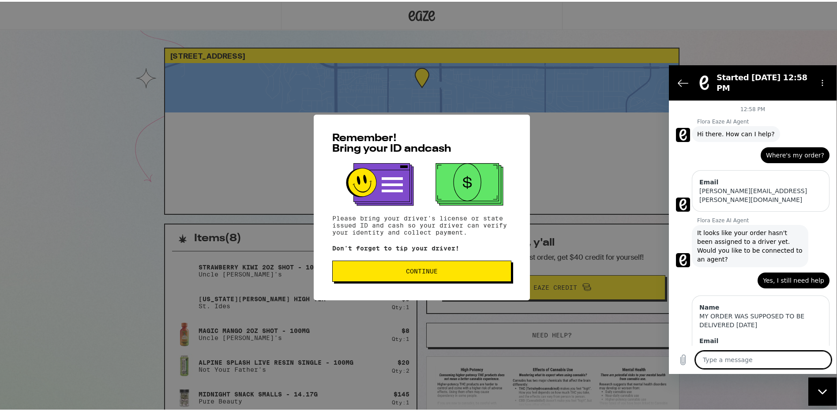
scroll to position [1466, 0]
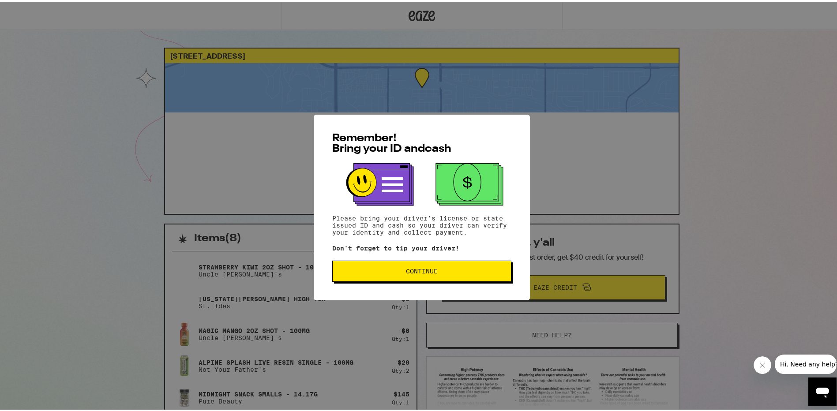
click at [546, 135] on div "Remember! Bring your ID and cash Please bring your driver's license or state is…" at bounding box center [421, 205] width 843 height 411
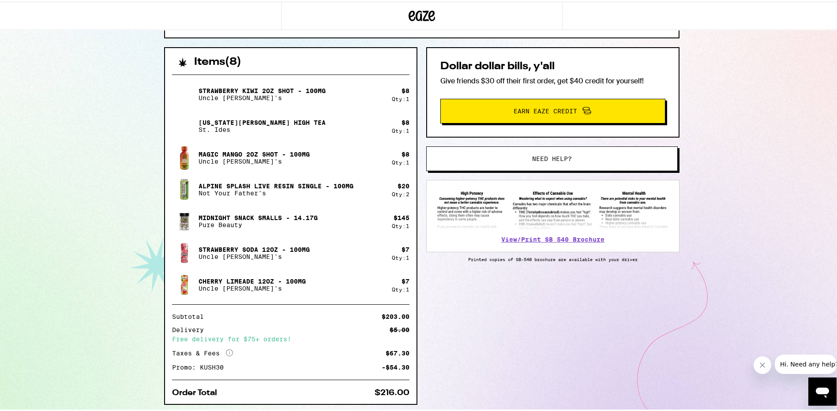
scroll to position [204, 0]
